Goal: Task Accomplishment & Management: Manage account settings

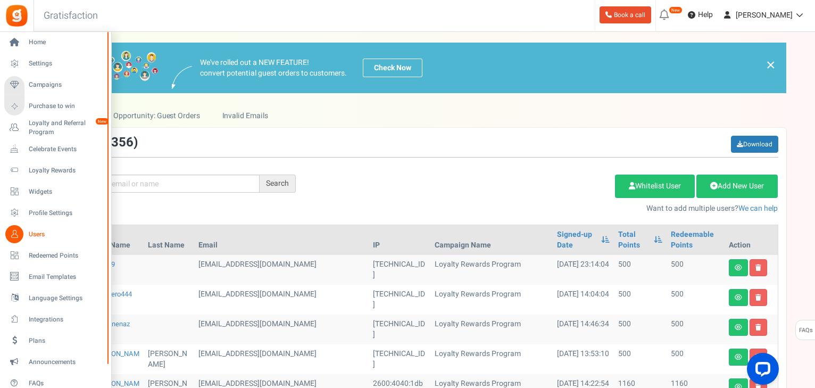
click at [33, 234] on span "Users" at bounding box center [66, 234] width 74 height 9
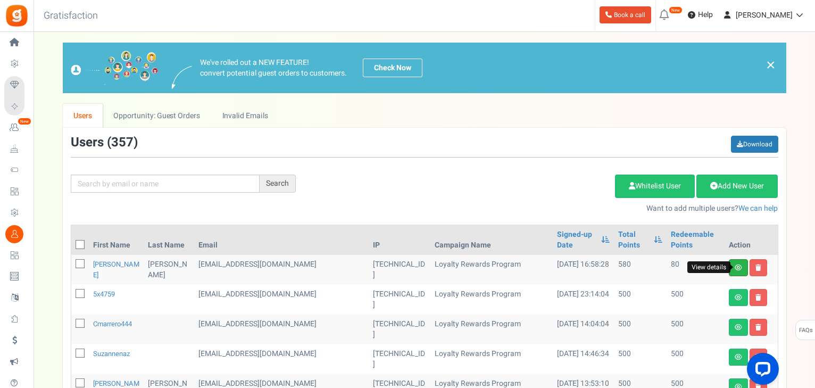
click at [741, 266] on icon at bounding box center [738, 267] width 7 height 6
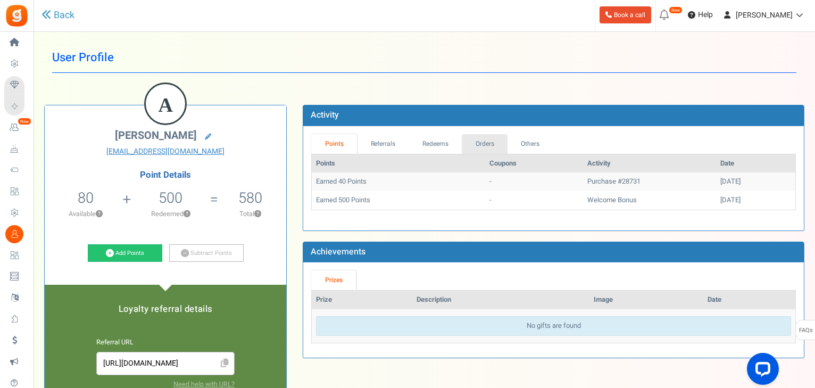
click at [481, 145] on link "Orders" at bounding box center [485, 144] width 46 height 20
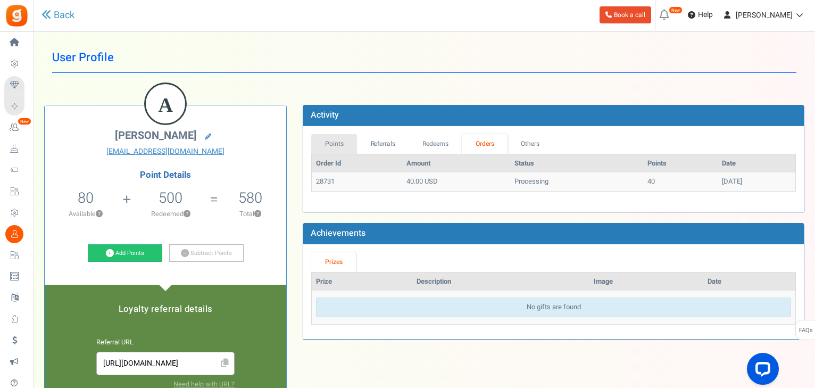
click at [333, 140] on link "Points" at bounding box center [334, 144] width 46 height 20
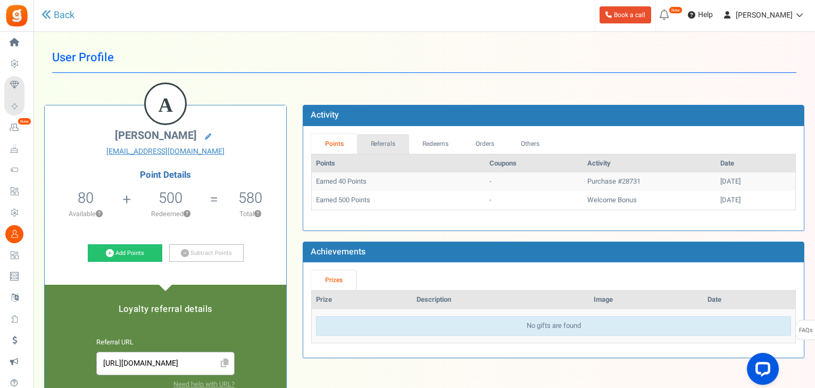
click at [373, 143] on link "Referrals" at bounding box center [383, 144] width 52 height 20
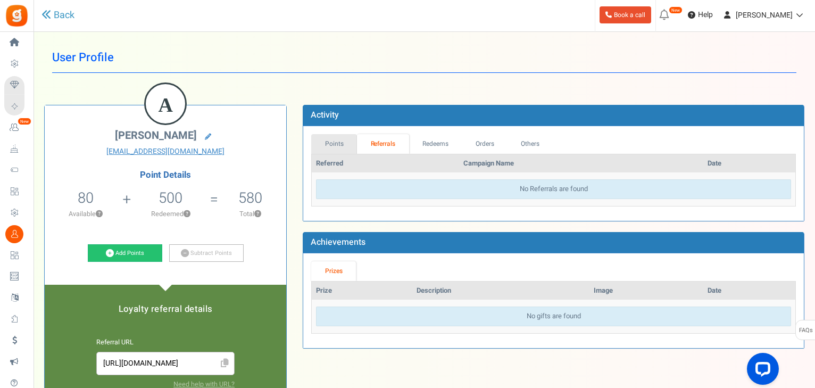
click at [341, 143] on link "Points" at bounding box center [334, 144] width 46 height 20
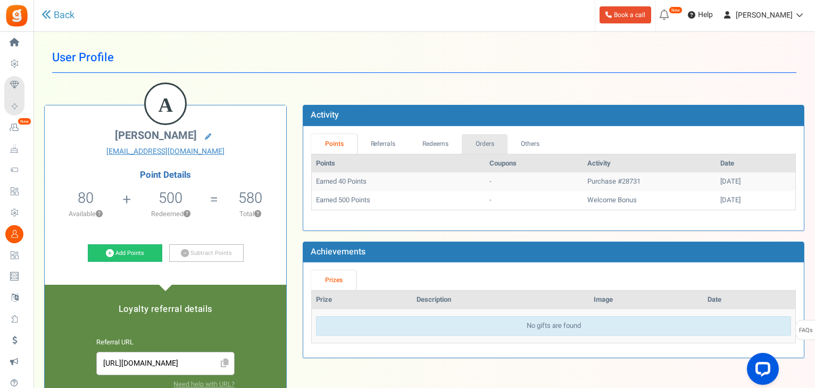
click at [497, 140] on link "Orders" at bounding box center [485, 144] width 46 height 20
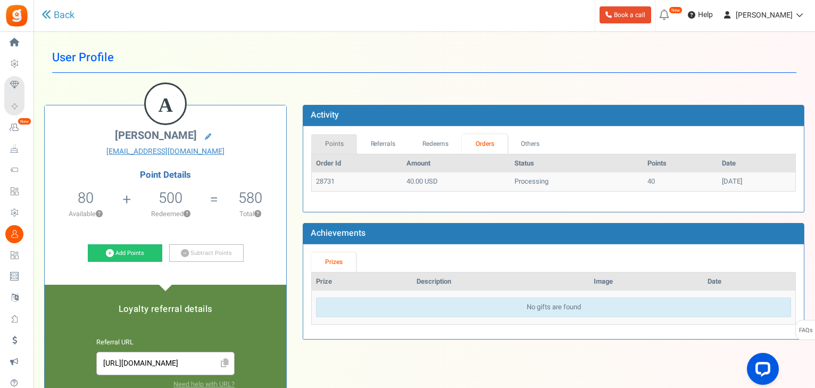
click at [331, 144] on link "Points" at bounding box center [334, 144] width 46 height 20
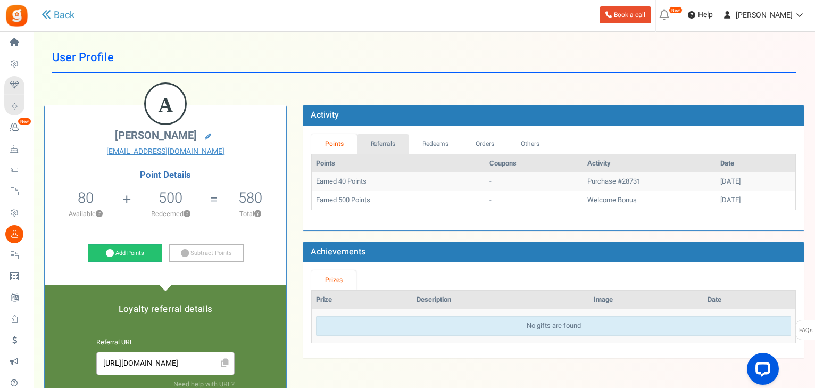
click at [383, 151] on link "Referrals" at bounding box center [383, 144] width 52 height 20
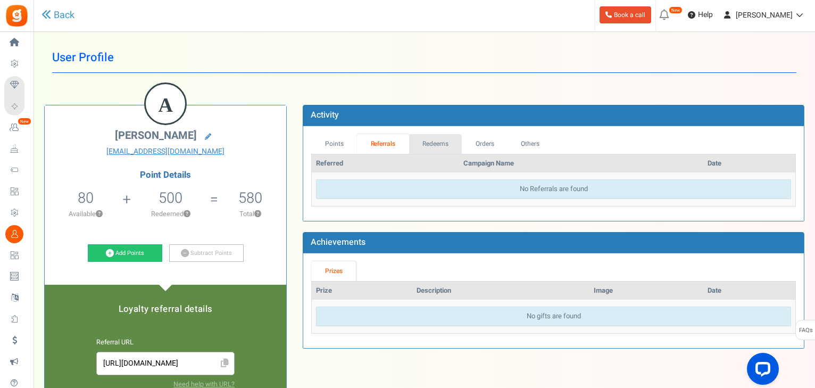
click at [426, 144] on link "Redeems" at bounding box center [435, 144] width 53 height 20
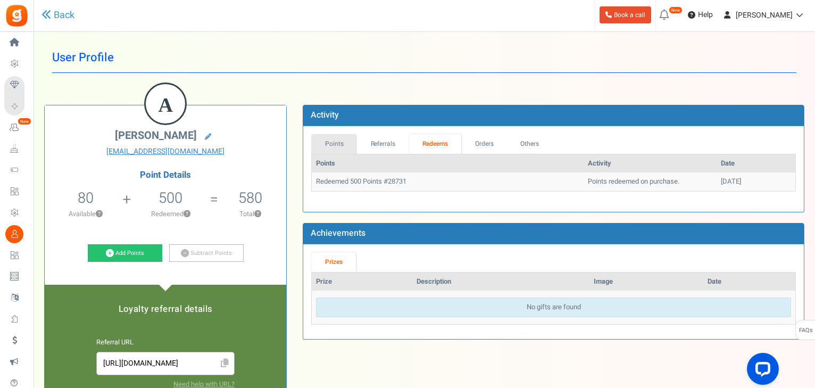
click at [323, 148] on link "Points" at bounding box center [334, 144] width 46 height 20
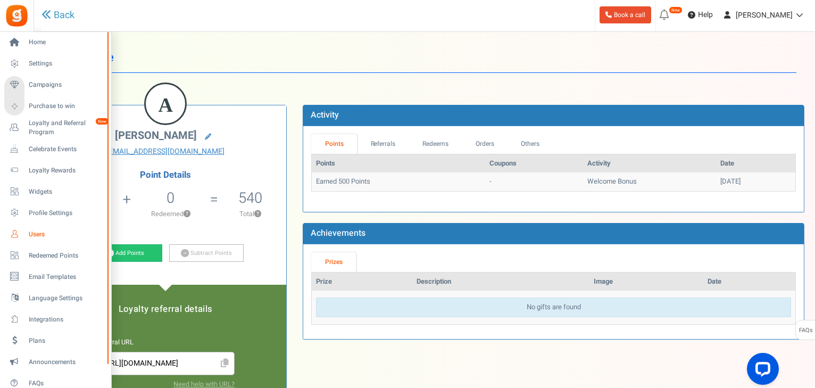
click at [42, 233] on span "Users" at bounding box center [66, 234] width 74 height 9
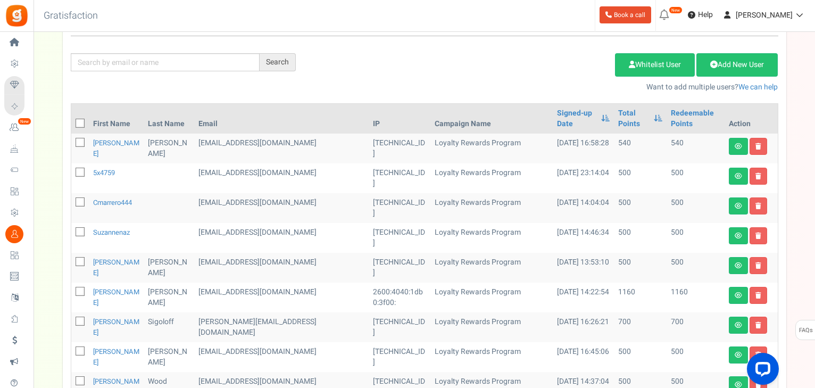
scroll to position [128, 0]
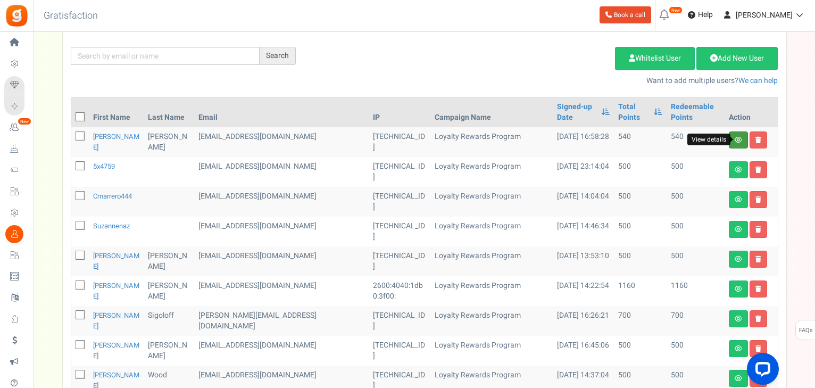
click at [736, 138] on icon at bounding box center [738, 140] width 7 height 6
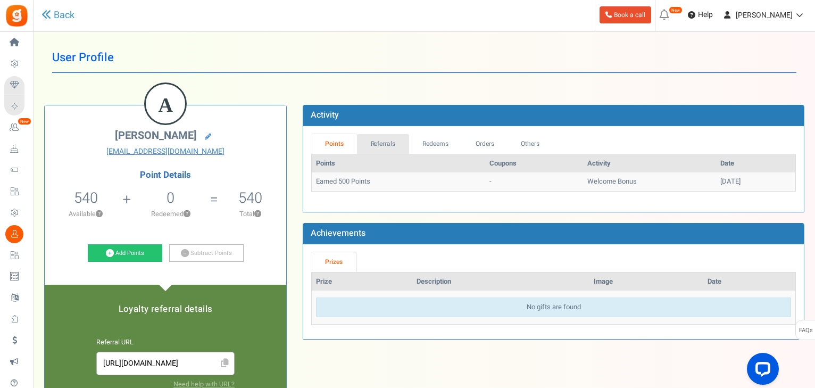
click at [384, 146] on link "Referrals" at bounding box center [383, 144] width 52 height 20
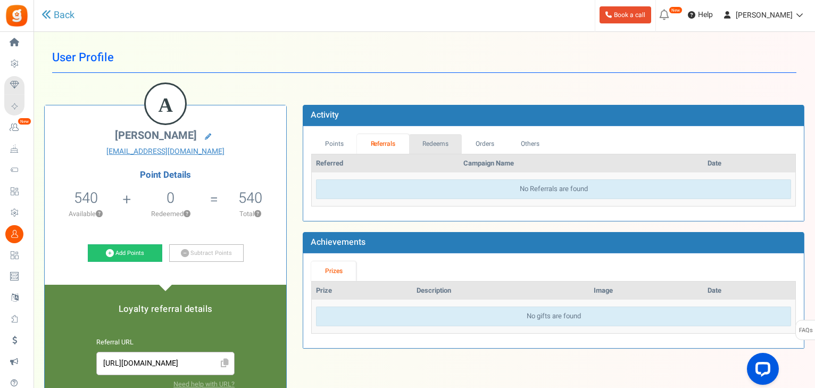
click at [435, 143] on link "Redeems" at bounding box center [435, 144] width 53 height 20
click at [487, 143] on link "Orders" at bounding box center [484, 144] width 46 height 20
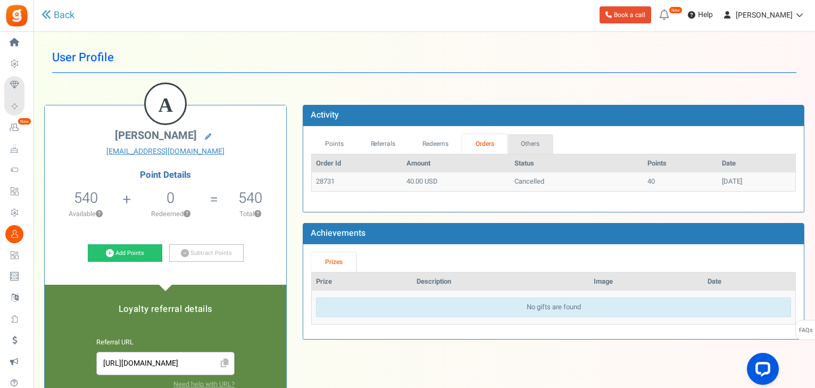
click at [531, 142] on link "Others" at bounding box center [531, 144] width 46 height 20
click at [488, 145] on link "Orders" at bounding box center [485, 144] width 46 height 20
click at [535, 144] on link "Others" at bounding box center [531, 144] width 46 height 20
click at [66, 17] on link "Back" at bounding box center [57, 16] width 33 height 14
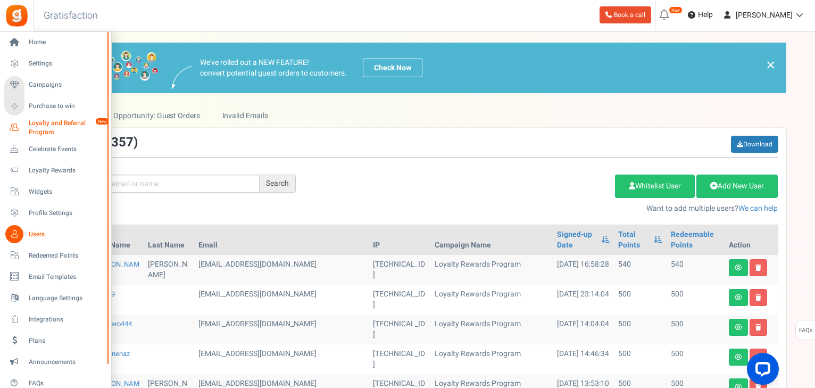
click at [46, 125] on span "Loyalty and Referral Program" at bounding box center [68, 128] width 78 height 18
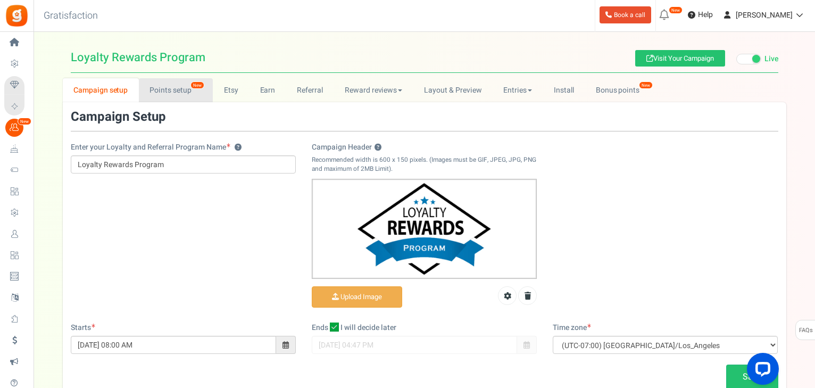
click at [157, 89] on link "Points setup New" at bounding box center [176, 90] width 74 height 24
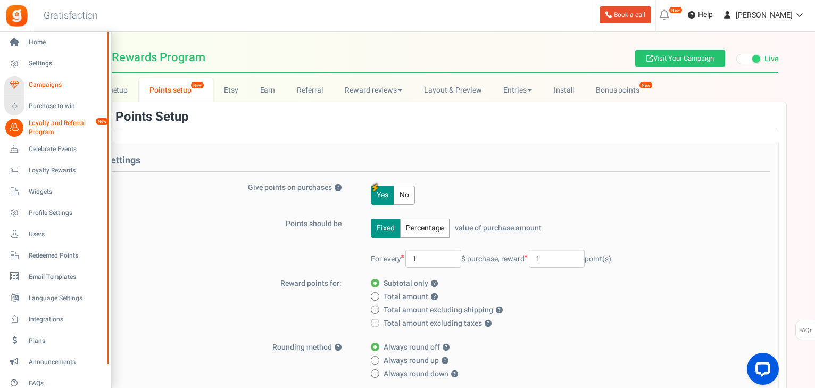
click at [40, 83] on span "Campaigns" at bounding box center [66, 84] width 74 height 9
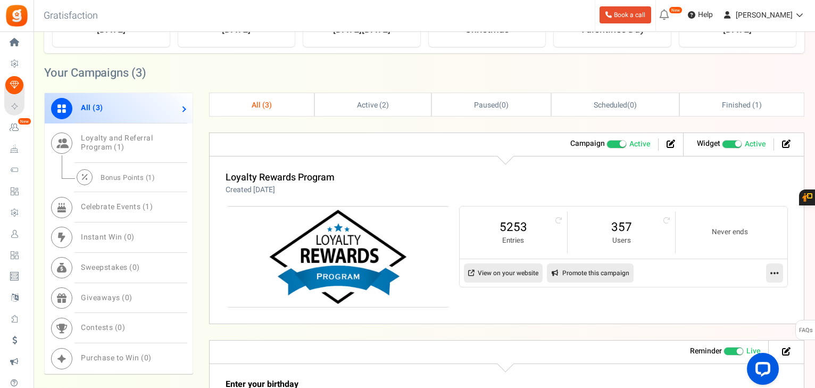
scroll to position [468, 0]
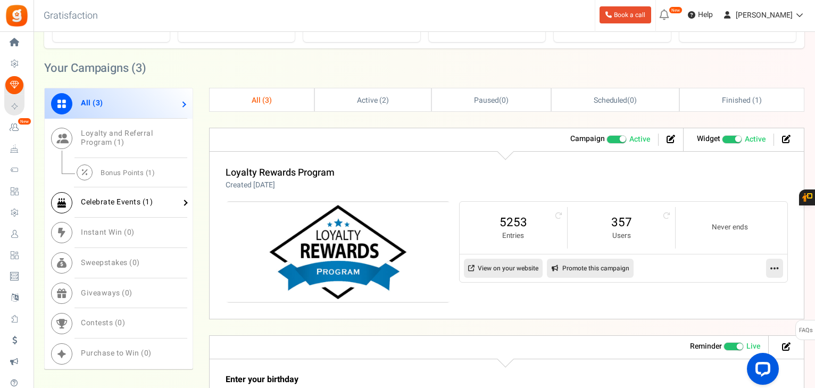
click at [128, 205] on span "Celebrate Events ( 1 )" at bounding box center [117, 201] width 72 height 11
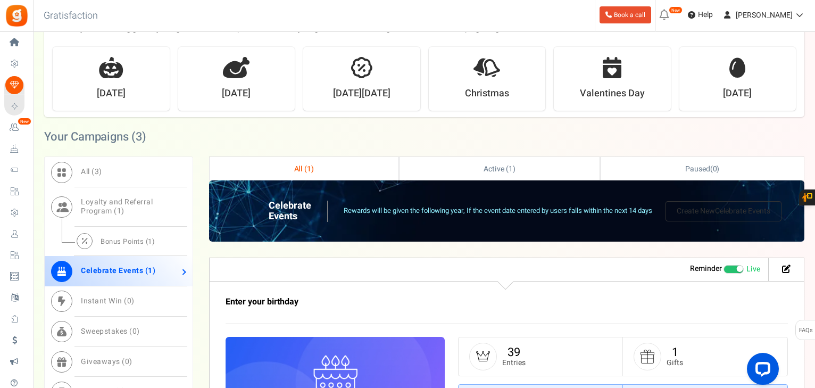
scroll to position [396, 0]
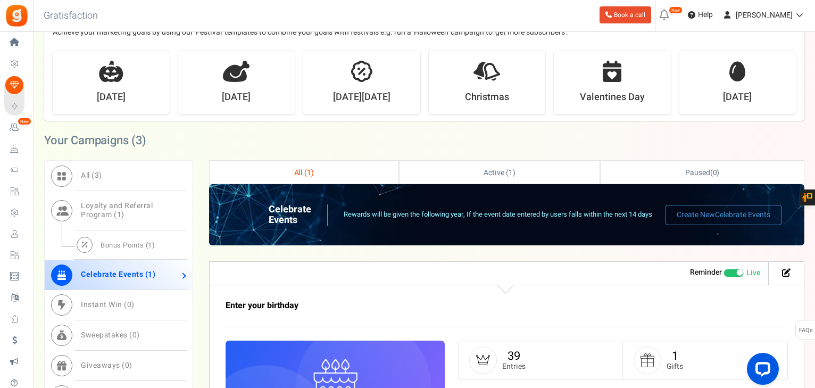
click at [738, 272] on span at bounding box center [739, 272] width 6 height 6
click at [724, 272] on input "Live Paused" at bounding box center [724, 272] width 0 height 7
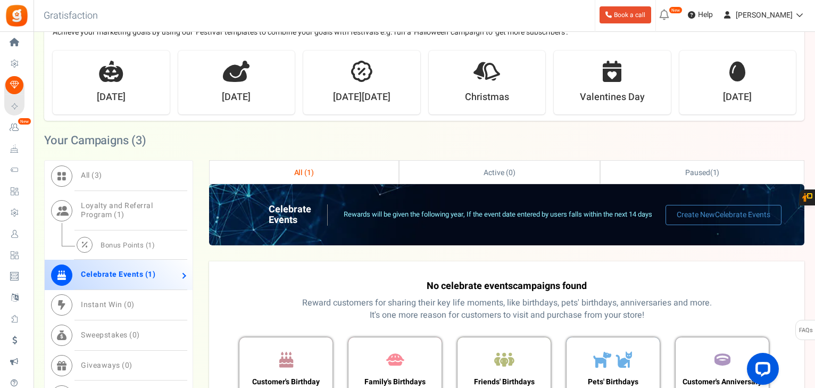
click at [305, 179] on link "All ( 1 )" at bounding box center [304, 172] width 189 height 23
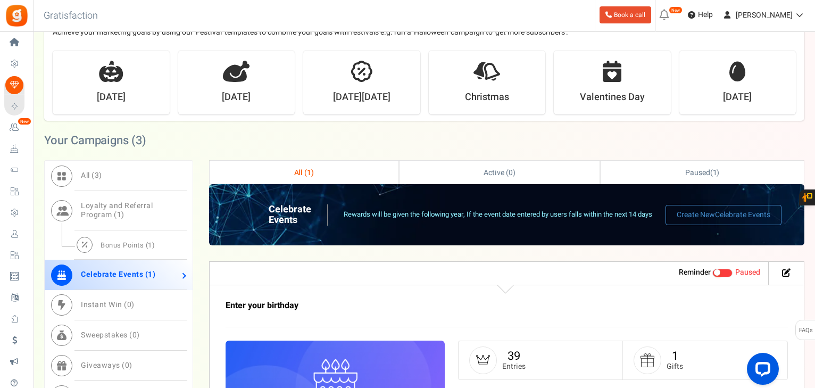
click at [310, 167] on span "1" at bounding box center [309, 172] width 4 height 11
click at [774, 155] on div "Your Campaigns ( 3 )" at bounding box center [424, 140] width 760 height 39
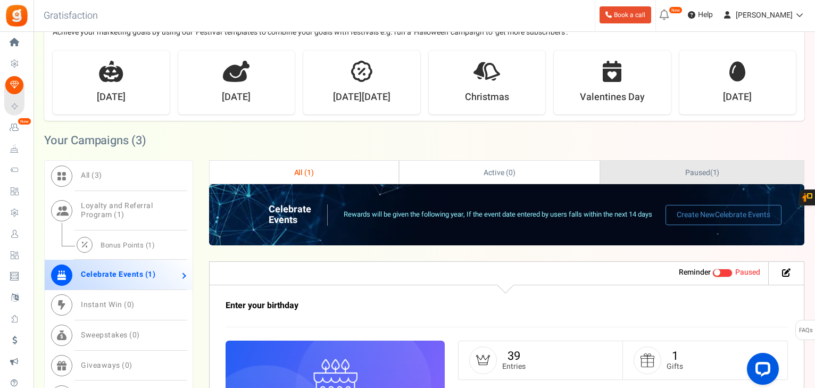
click at [745, 168] on link "Paused ( 1 )" at bounding box center [702, 172] width 203 height 23
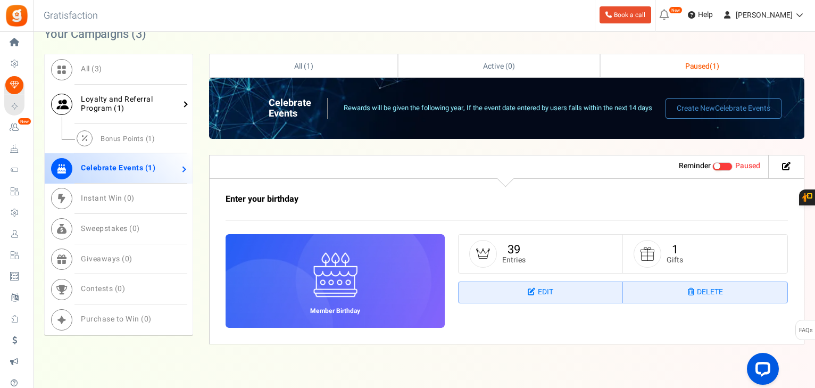
scroll to position [481, 0]
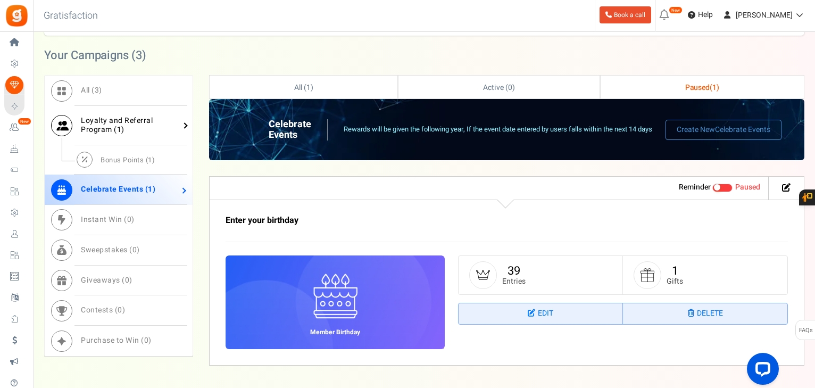
click at [115, 122] on span "Loyalty and Referral Program ( 1 )" at bounding box center [117, 125] width 72 height 20
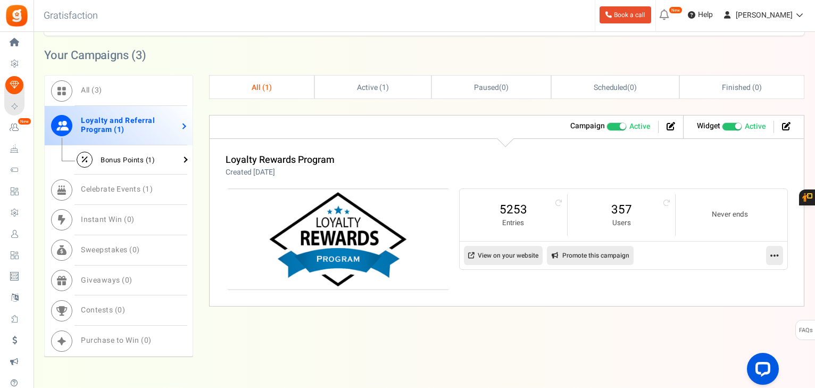
click at [129, 160] on span "Bonus Points ( 1 )" at bounding box center [128, 160] width 54 height 10
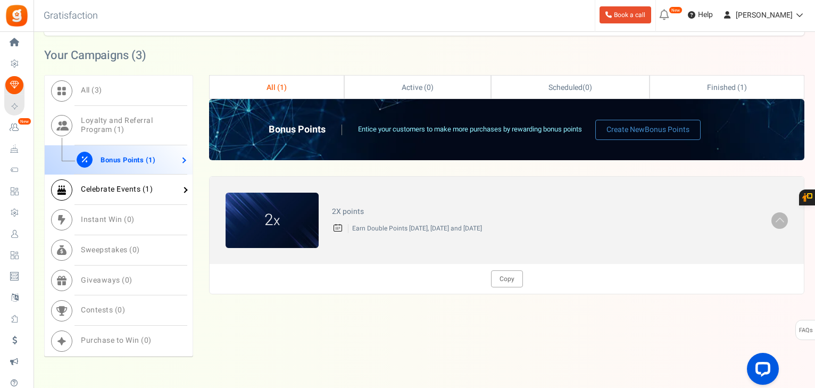
click at [123, 187] on span "Celebrate Events ( 1 )" at bounding box center [117, 189] width 72 height 11
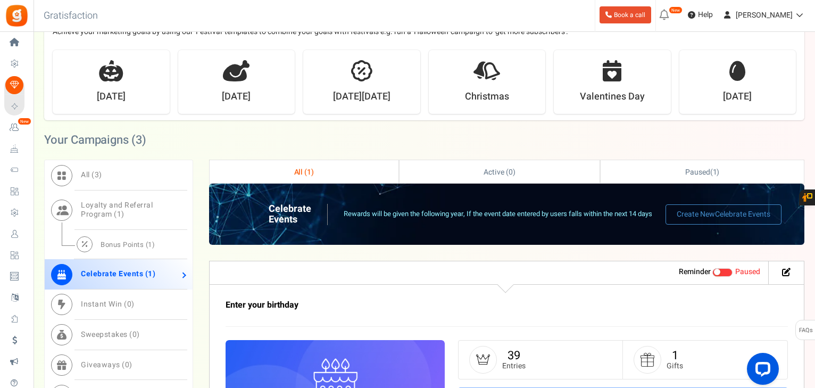
scroll to position [396, 0]
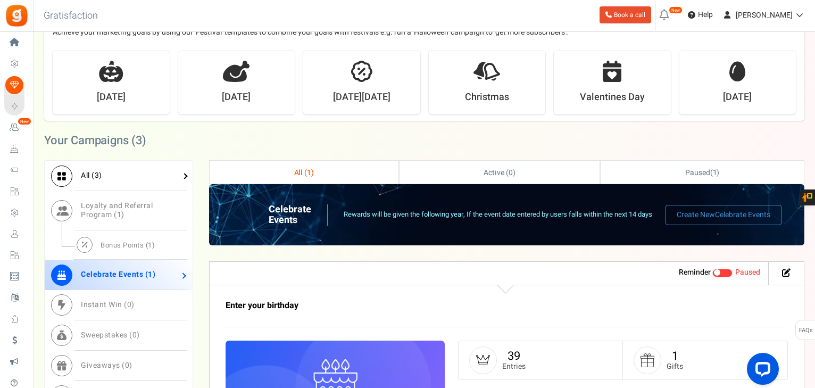
click at [97, 174] on span "3" at bounding box center [97, 175] width 5 height 11
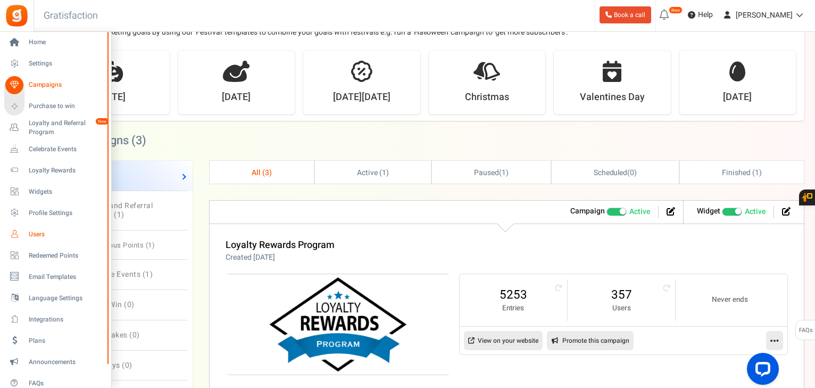
click at [39, 236] on span "Users" at bounding box center [66, 234] width 74 height 9
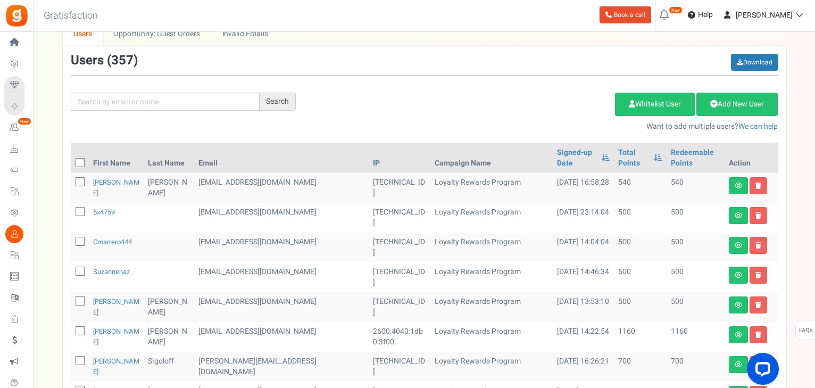
scroll to position [85, 0]
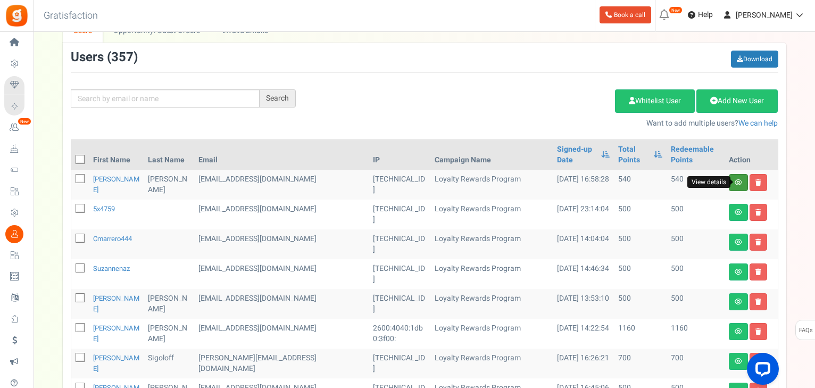
click at [738, 182] on icon at bounding box center [738, 182] width 7 height 6
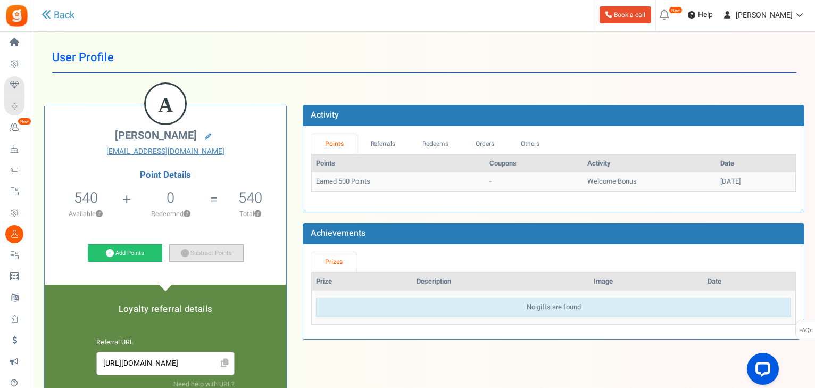
click at [202, 255] on link "Subtract Points" at bounding box center [206, 253] width 74 height 18
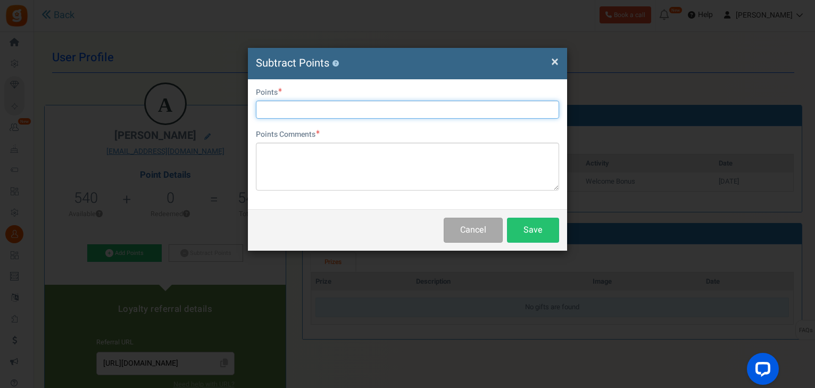
click at [298, 112] on input "text" at bounding box center [407, 110] width 303 height 18
type input "40"
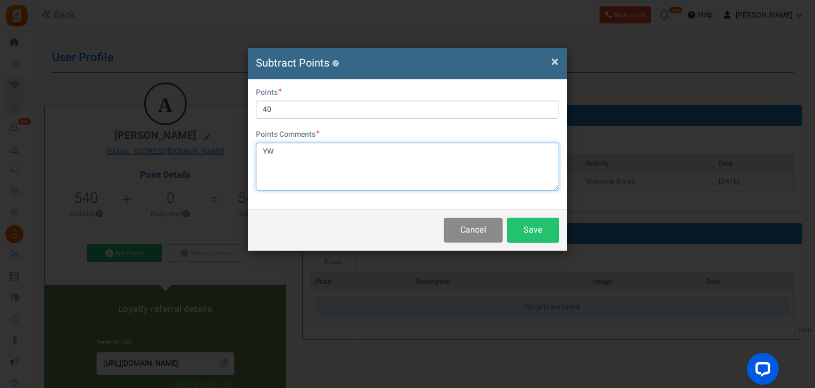
type textarea "Y"
type textarea "HI"
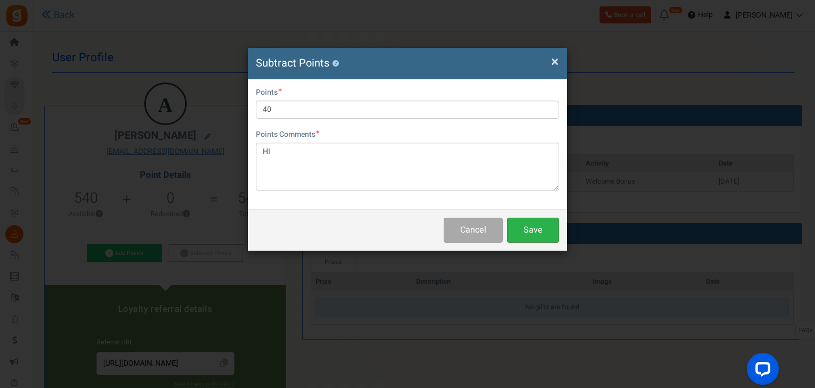
click at [545, 234] on button "Save" at bounding box center [533, 230] width 52 height 25
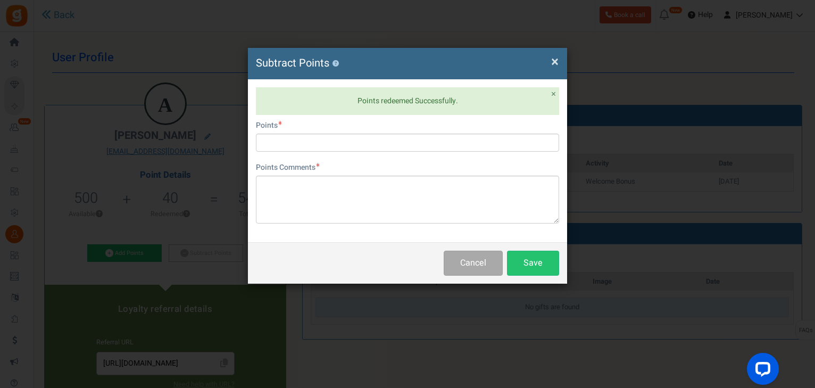
click at [555, 63] on span "×" at bounding box center [554, 62] width 7 height 20
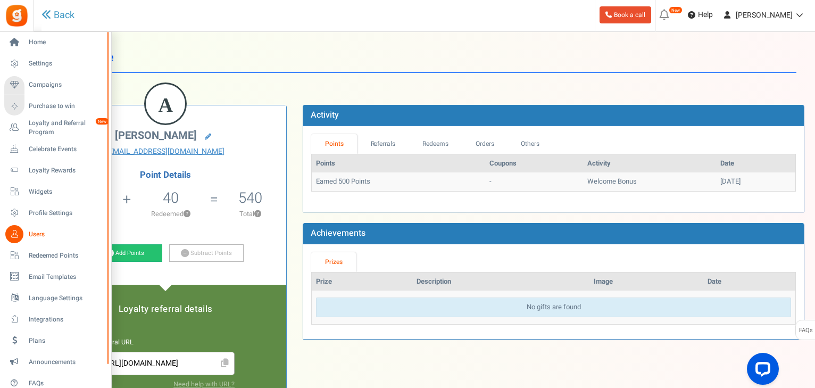
click at [38, 230] on span "Users" at bounding box center [66, 234] width 74 height 9
